Goal: Information Seeking & Learning: Learn about a topic

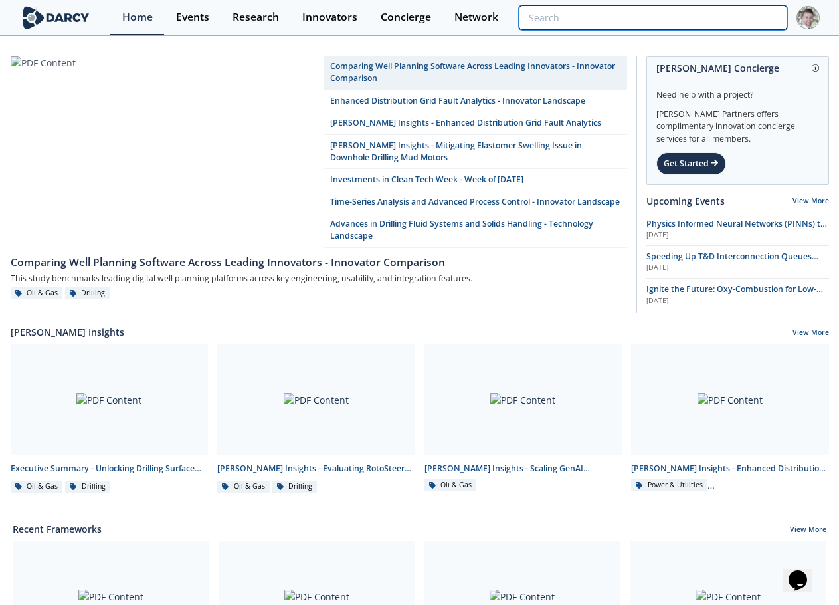
click at [716, 6] on input "search" at bounding box center [653, 17] width 268 height 25
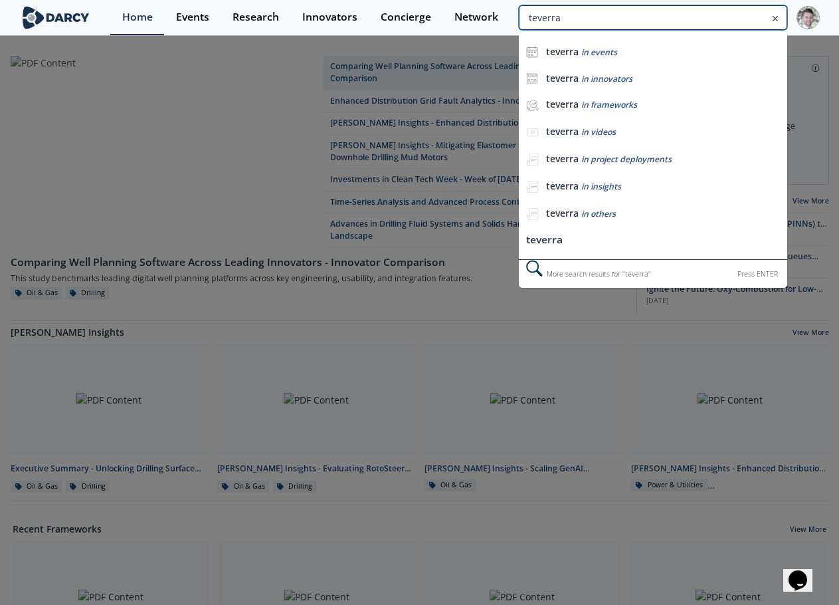
type input "teverra"
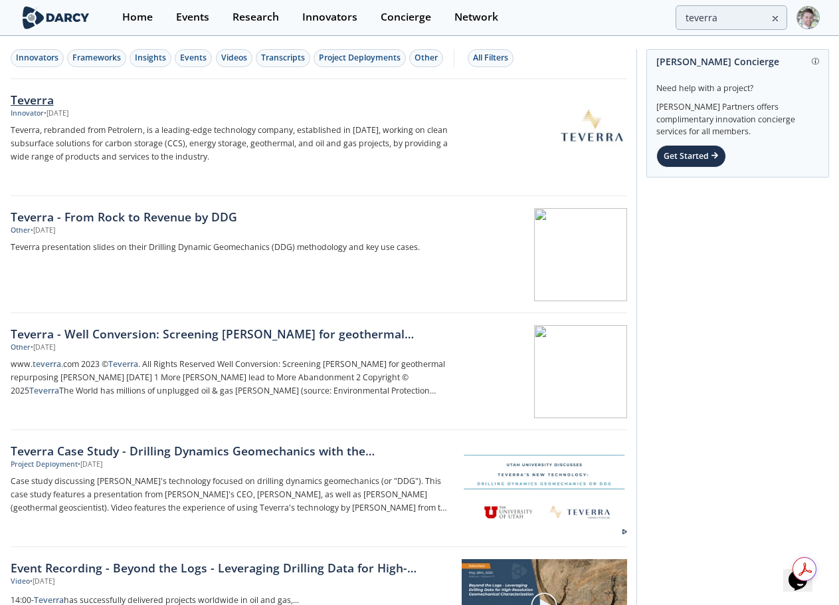
click at [33, 108] on div "Teverra" at bounding box center [231, 99] width 440 height 17
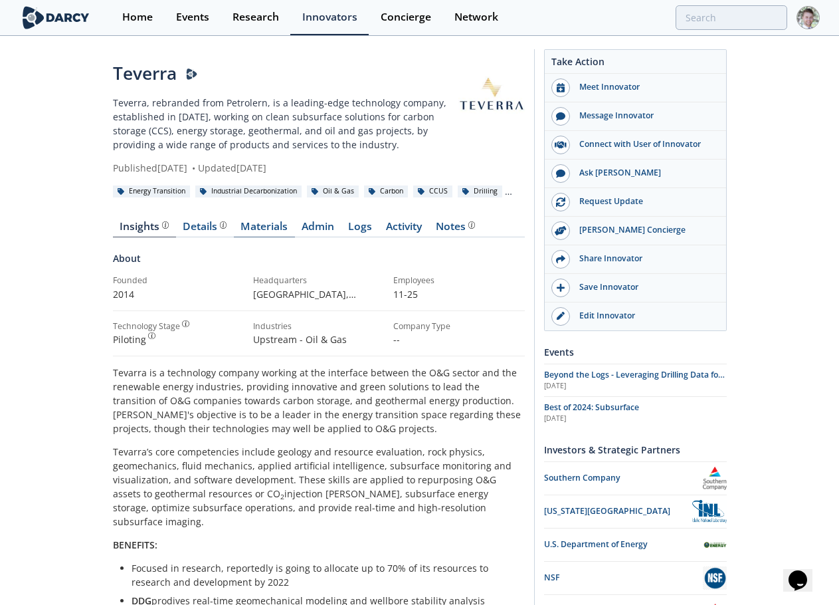
click at [265, 228] on link "Materials" at bounding box center [264, 229] width 61 height 16
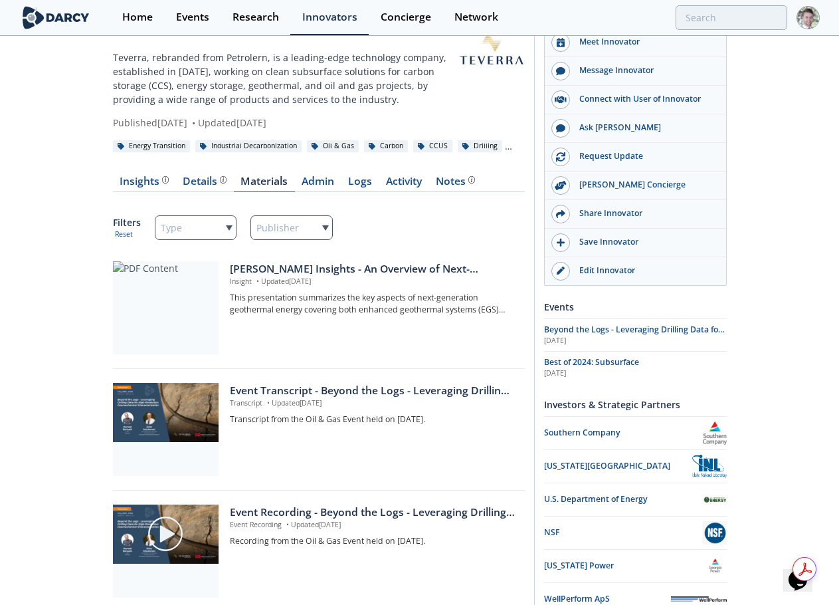
scroll to position [66, 0]
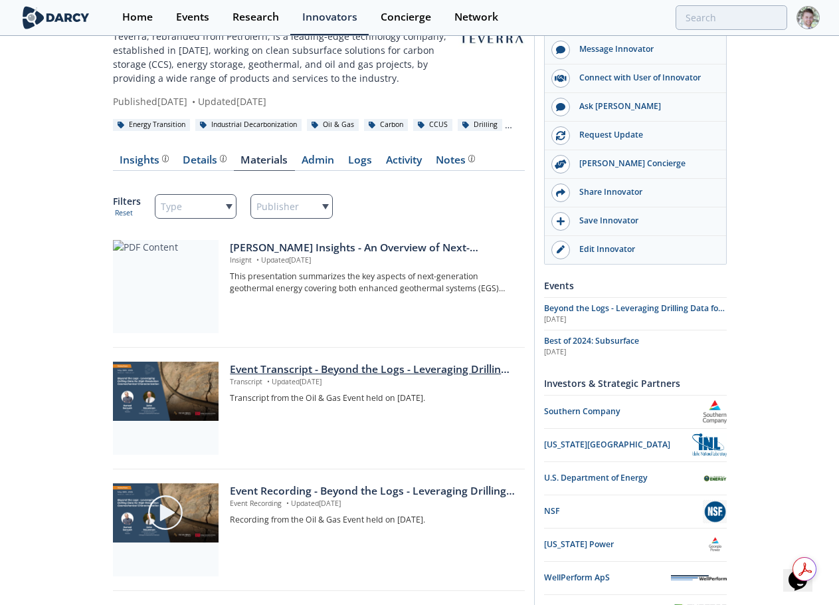
click at [413, 373] on div "Event Transcript - Beyond the Logs - Leveraging Drilling Data for High-Resoluti…" at bounding box center [372, 369] width 285 height 16
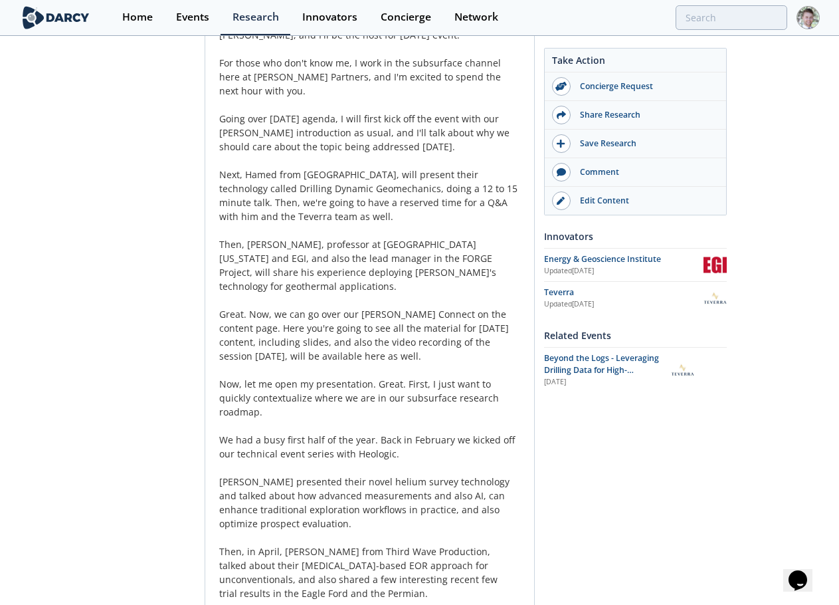
scroll to position [266, 0]
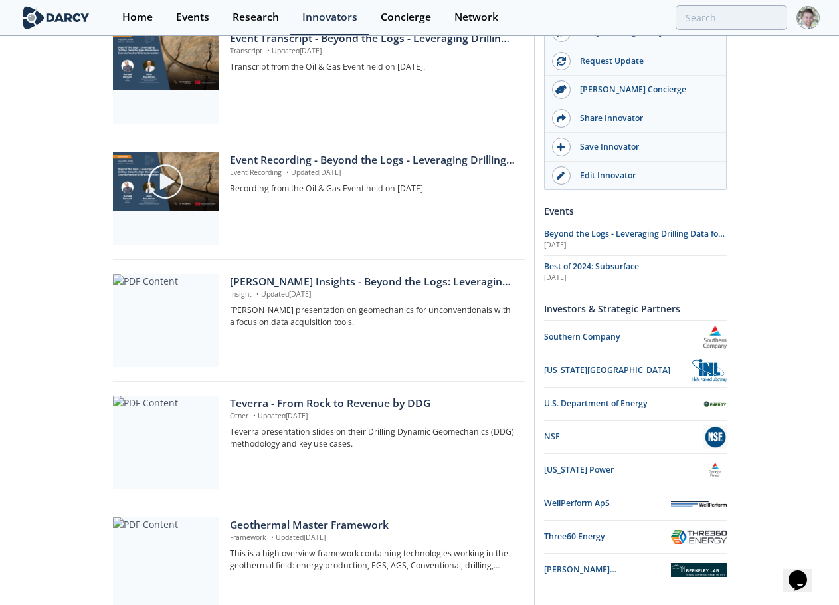
scroll to position [399, 0]
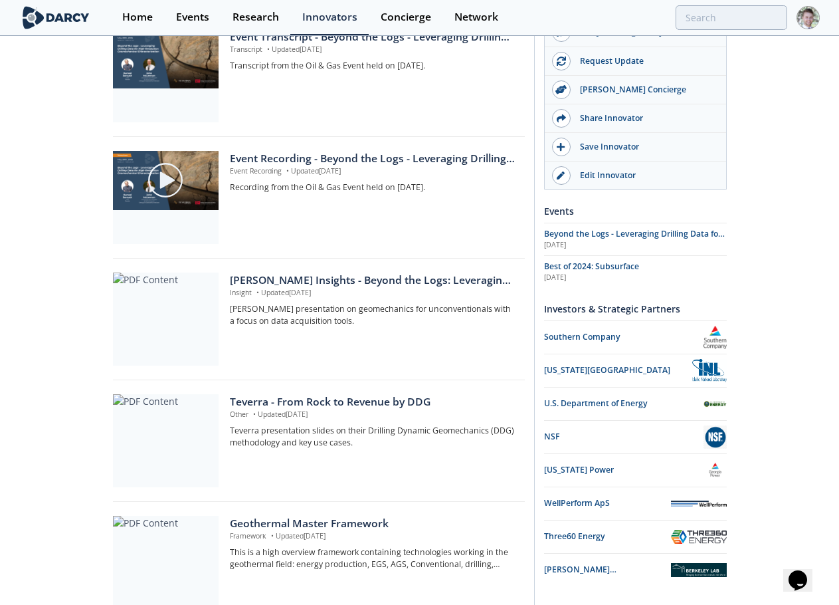
click at [318, 148] on div "Event Recording - Beyond the Logs - Leveraging Drilling Data for High-Resolutio…" at bounding box center [319, 201] width 412 height 115
click at [313, 155] on div "Event Recording - Beyond the Logs - Leveraging Drilling Data for High-Resolutio…" at bounding box center [372, 159] width 285 height 16
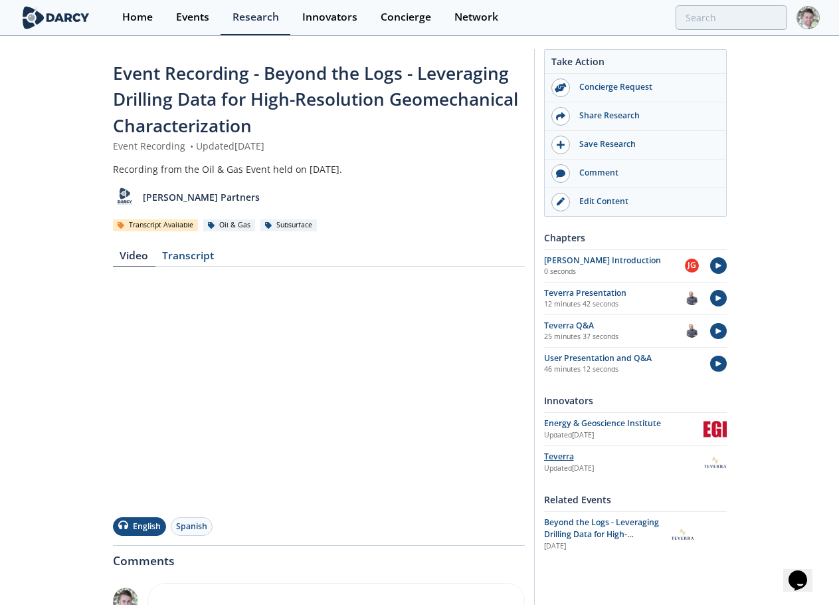
click at [581, 454] on div "Teverra" at bounding box center [623, 457] width 159 height 12
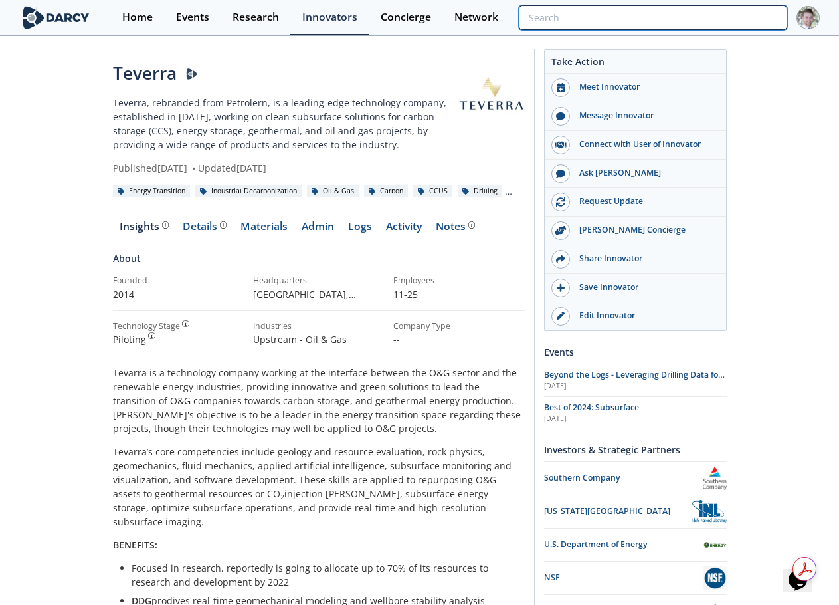
click at [736, 23] on input "search" at bounding box center [653, 17] width 268 height 25
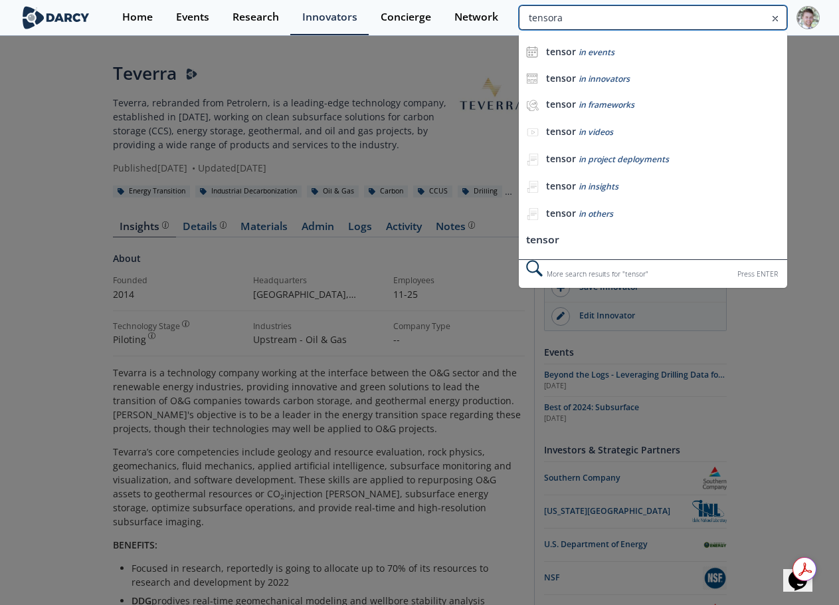
type input "tensora"
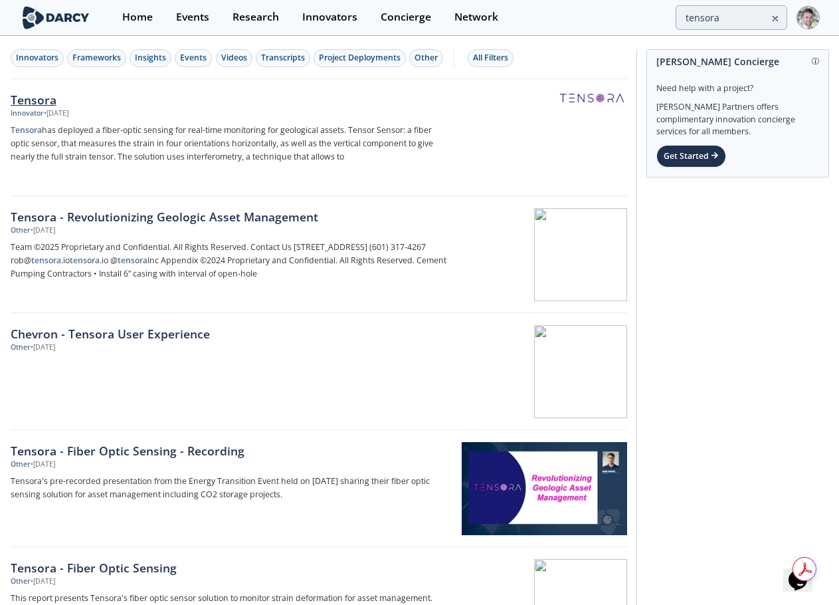
click at [577, 94] on img at bounding box center [592, 98] width 65 height 10
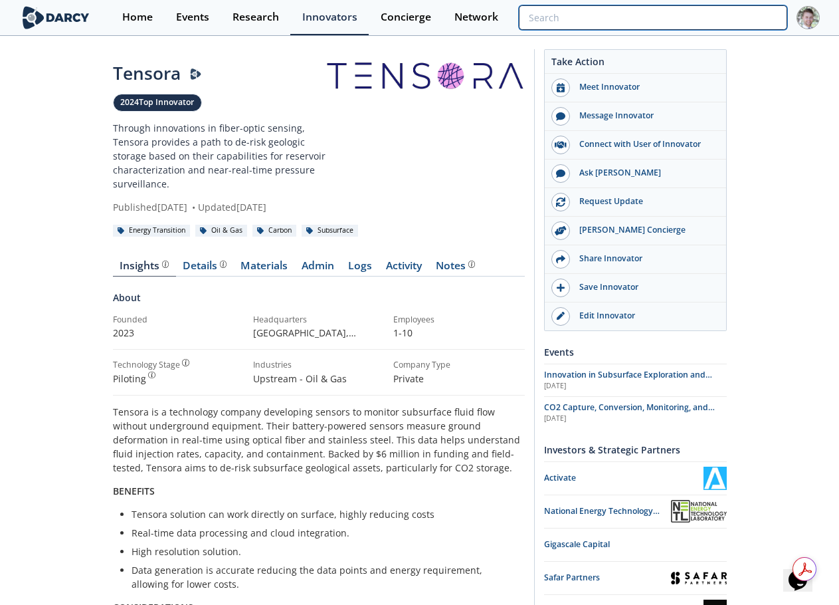
click at [699, 13] on input "search" at bounding box center [653, 17] width 268 height 25
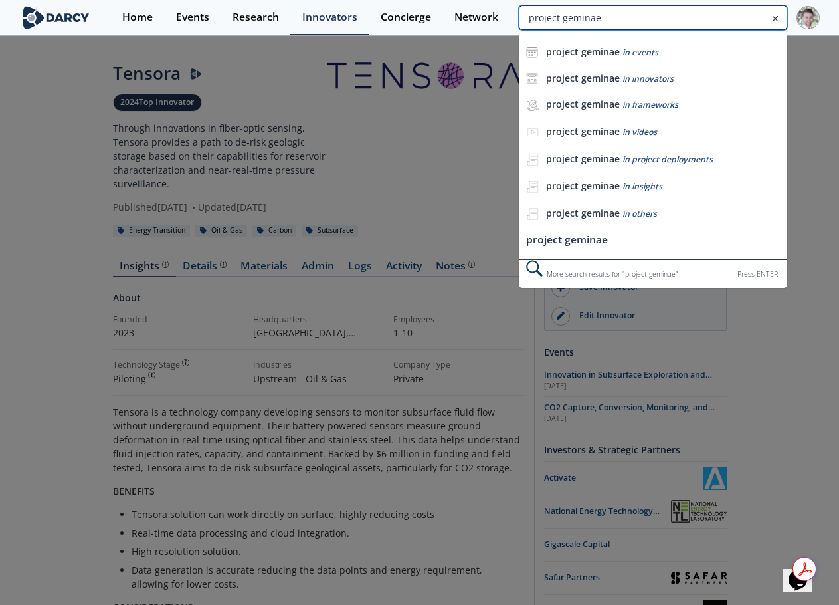
type input "project geminae"
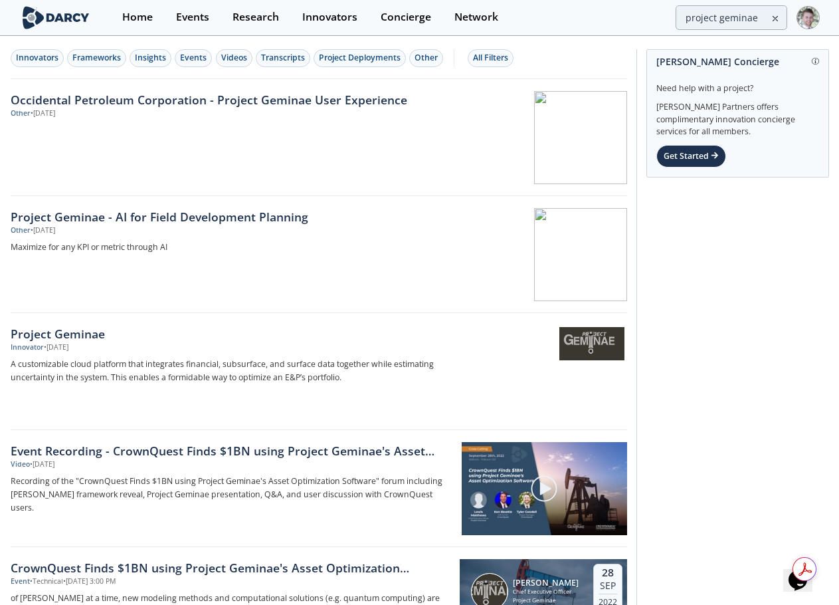
click at [30, 344] on div "Innovator" at bounding box center [27, 347] width 33 height 11
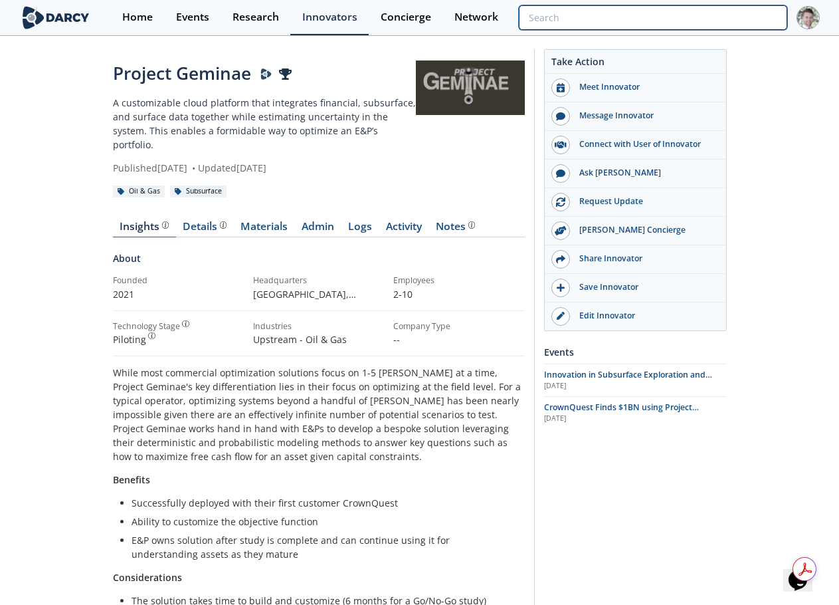
click at [714, 9] on input "search" at bounding box center [653, 17] width 268 height 25
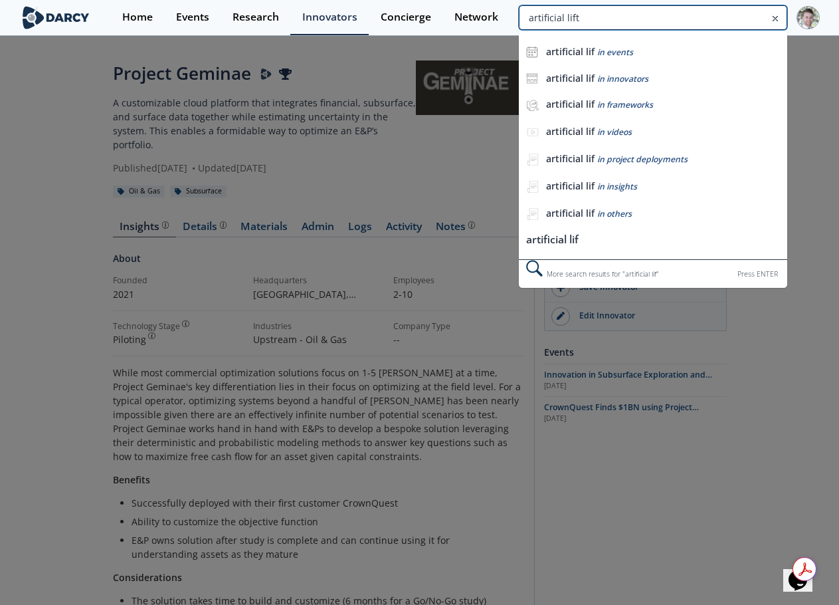
type input "artificial lift"
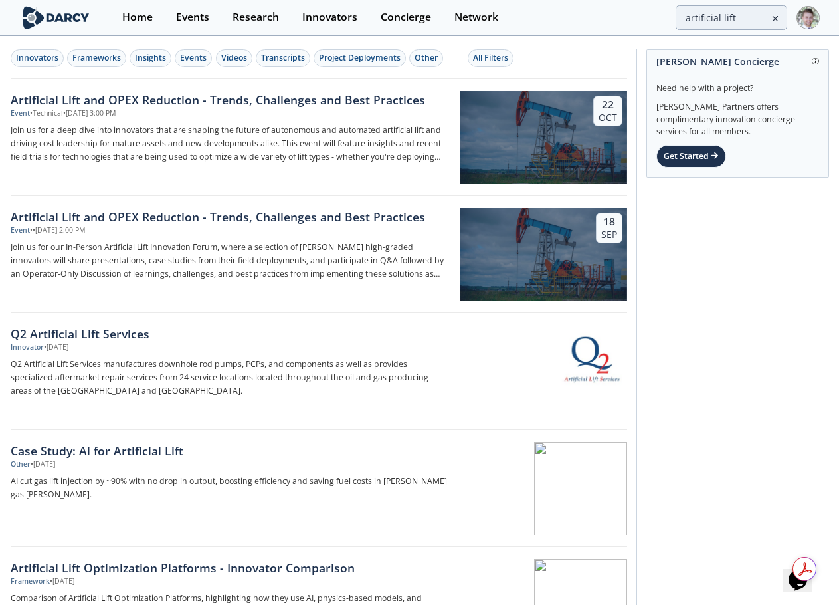
click at [197, 12] on div "Events" at bounding box center [192, 17] width 33 height 11
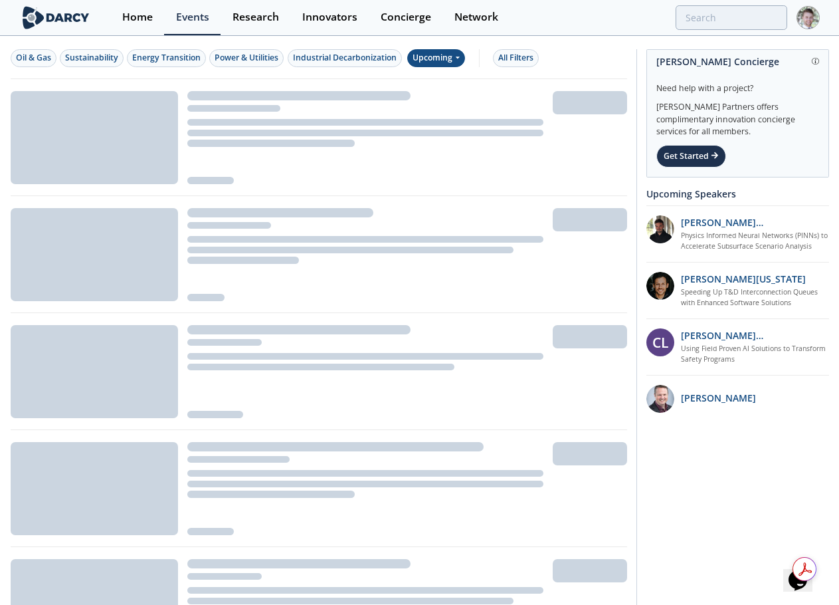
click at [448, 54] on div "Upcoming" at bounding box center [436, 58] width 58 height 18
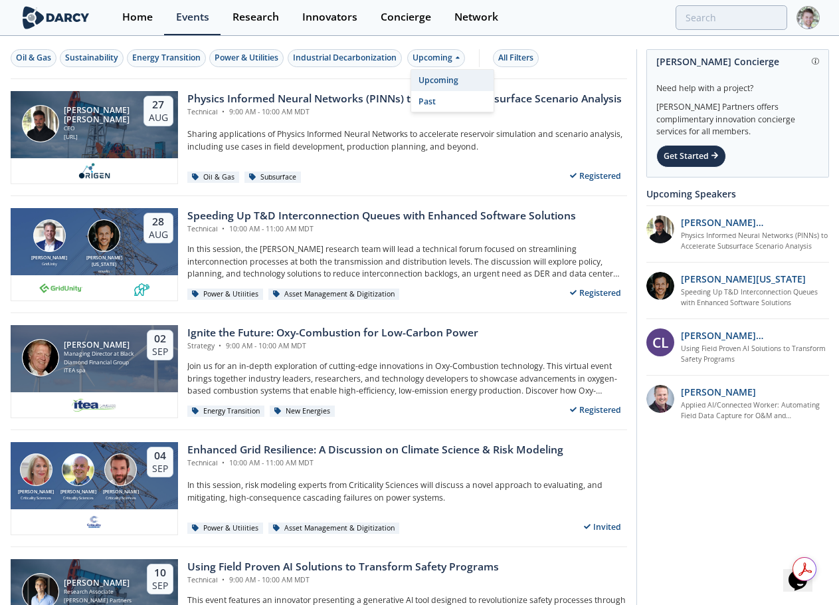
click at [441, 90] on div "Upcoming" at bounding box center [452, 80] width 82 height 21
click at [446, 62] on div "Upcoming" at bounding box center [436, 58] width 58 height 18
click at [437, 103] on div "Past" at bounding box center [452, 101] width 82 height 21
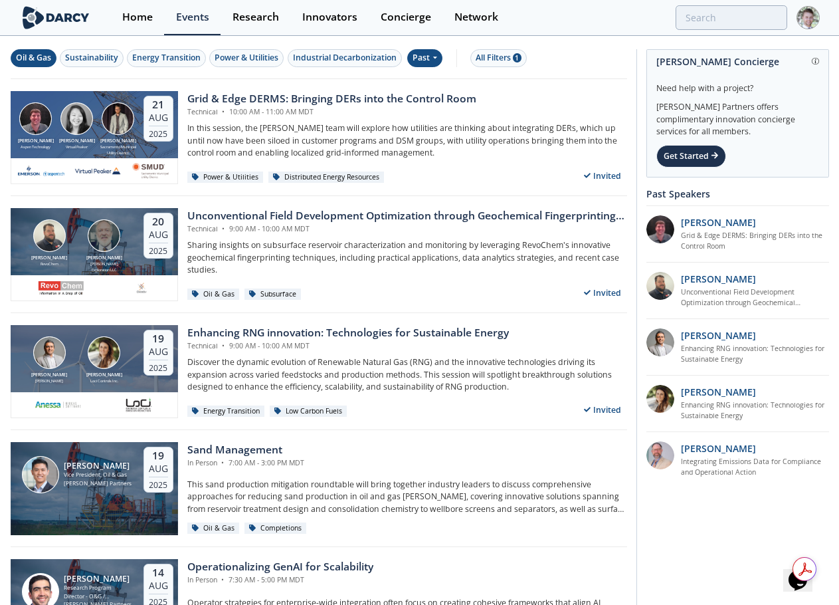
click at [19, 52] on div "Oil & Gas" at bounding box center [33, 58] width 35 height 12
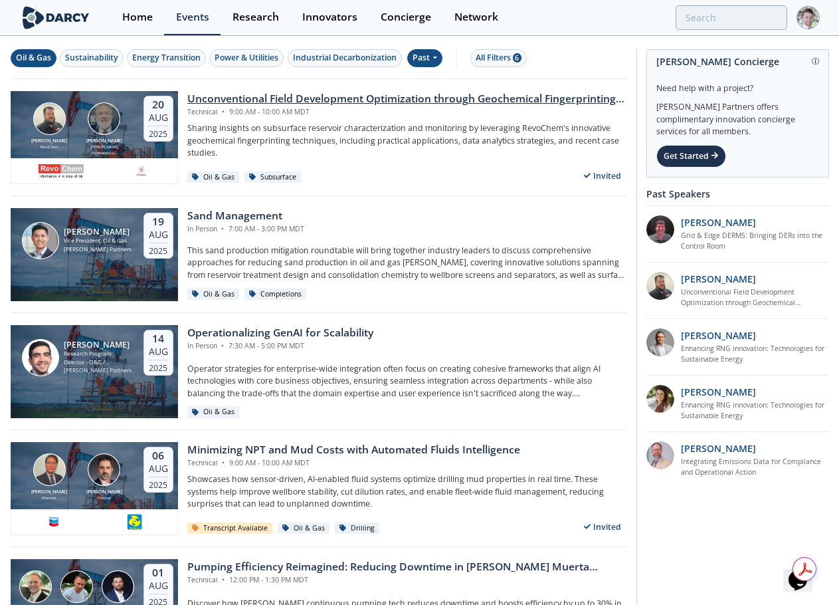
click at [328, 93] on div "Unconventional Field Development Optimization through Geochemical Fingerprintin…" at bounding box center [407, 99] width 440 height 16
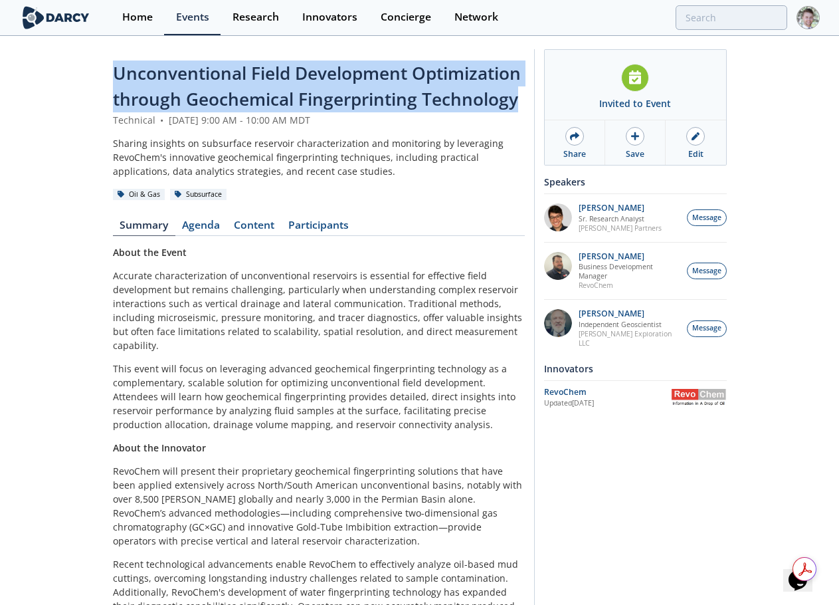
drag, startPoint x: 517, startPoint y: 103, endPoint x: 102, endPoint y: 76, distance: 416.2
click at [102, 76] on div "Unconventional Field Development Optimization through Geochemical Fingerprintin…" at bounding box center [419, 401] width 839 height 729
copy span "Unconventional Field Development Optimization through Geochemical Fingerprintin…"
click at [708, 389] on img at bounding box center [699, 397] width 56 height 17
